Goal: Check status: Check status

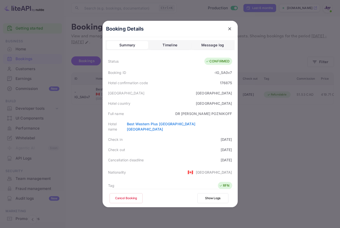
scroll to position [132, 0]
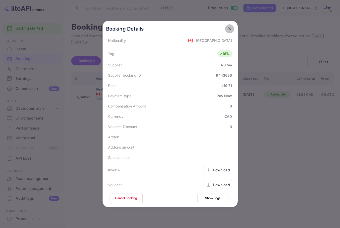
click at [227, 27] on icon "close" at bounding box center [229, 28] width 5 height 5
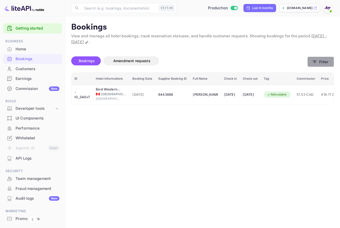
click at [316, 61] on icon "button" at bounding box center [315, 62] width 4 height 3
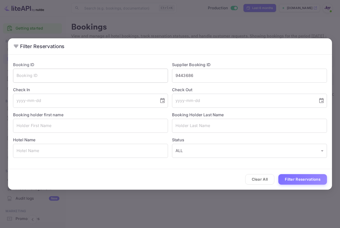
drag, startPoint x: 149, startPoint y: 73, endPoint x: 138, endPoint y: 71, distance: 10.4
click at [139, 71] on div "Booking ID ​ Supplier Booking ID 9443686 ​ Check In ​ Check Out ​ Booking holde…" at bounding box center [168, 108] width 318 height 100
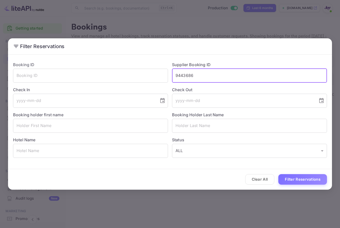
paste input "831721485"
type input "831721485"
click at [297, 176] on button "Filter Reservations" at bounding box center [302, 179] width 49 height 11
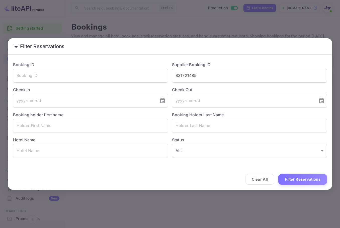
click at [246, 19] on div "Filter Reservations Booking ID ​ Supplier Booking ID 831721485 ​ Check In ​ Che…" at bounding box center [170, 114] width 340 height 228
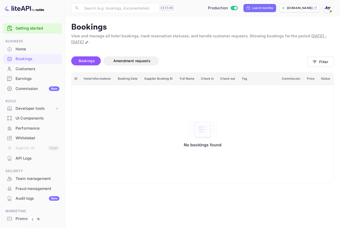
click at [49, 63] on div "Bookings" at bounding box center [32, 59] width 59 height 10
click at [42, 59] on div "Bookings" at bounding box center [38, 59] width 44 height 6
click at [36, 72] on div "Customers" at bounding box center [32, 69] width 59 height 10
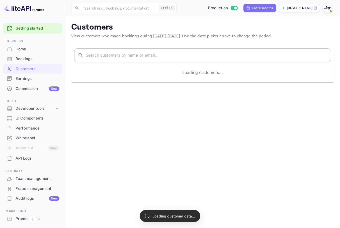
click at [127, 56] on input "text" at bounding box center [208, 55] width 245 height 14
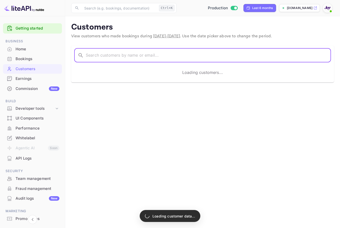
paste input "[PERSON_NAME]"
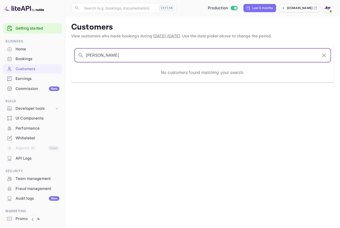
drag, startPoint x: 139, startPoint y: 60, endPoint x: 2, endPoint y: 45, distance: 138.0
click at [0, 45] on html "Getting started Business Home Bookings Customers Earnings Commission New Build …" at bounding box center [170, 114] width 340 height 228
paste input "on"
type input "[PERSON_NAME]"
